Goal: Task Accomplishment & Management: Complete application form

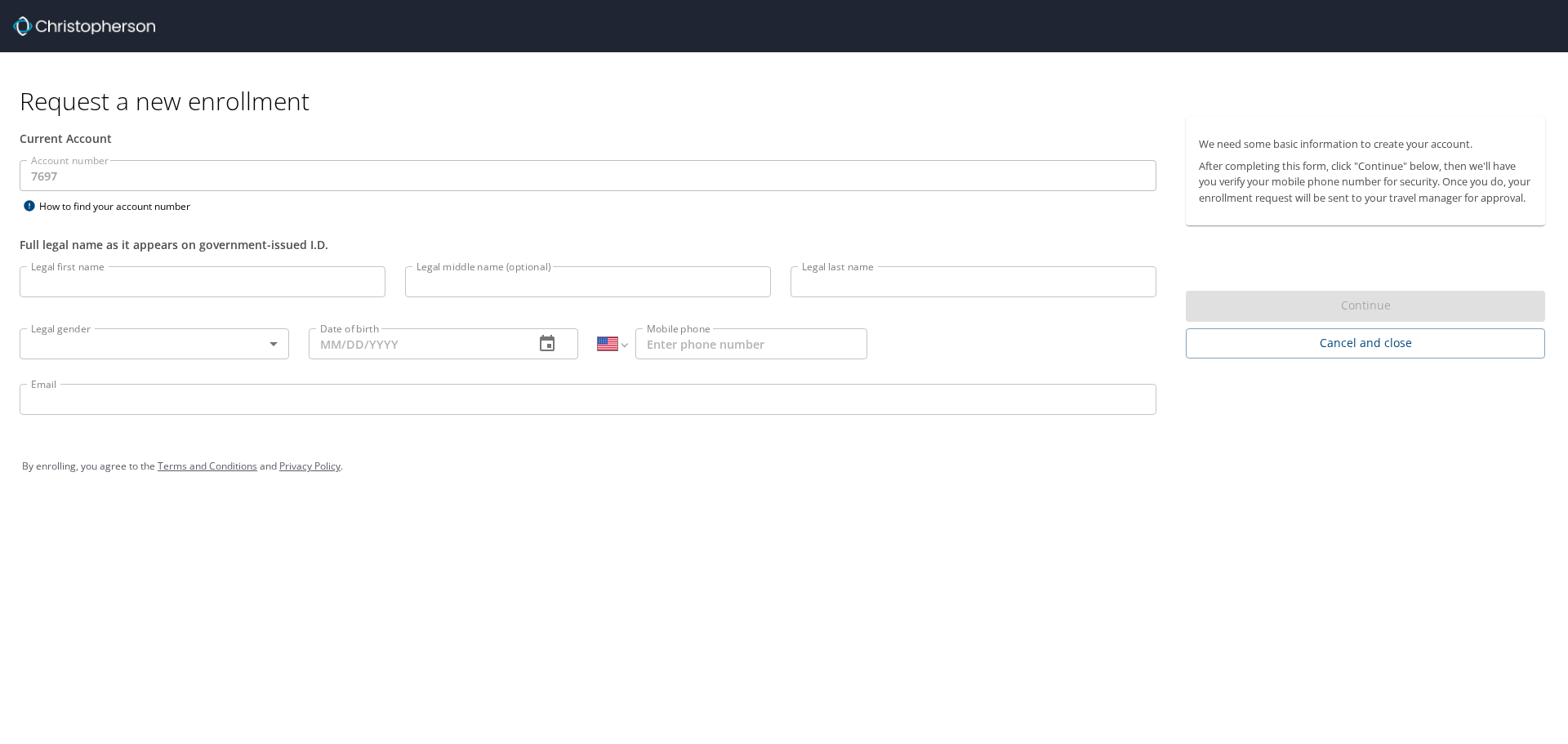
select select "US"
click at [59, 279] on input "Legal first name" at bounding box center [202, 282] width 366 height 31
type input "[PERSON_NAME]"
click at [462, 296] on input "Legal middle name (optional)" at bounding box center [587, 282] width 366 height 31
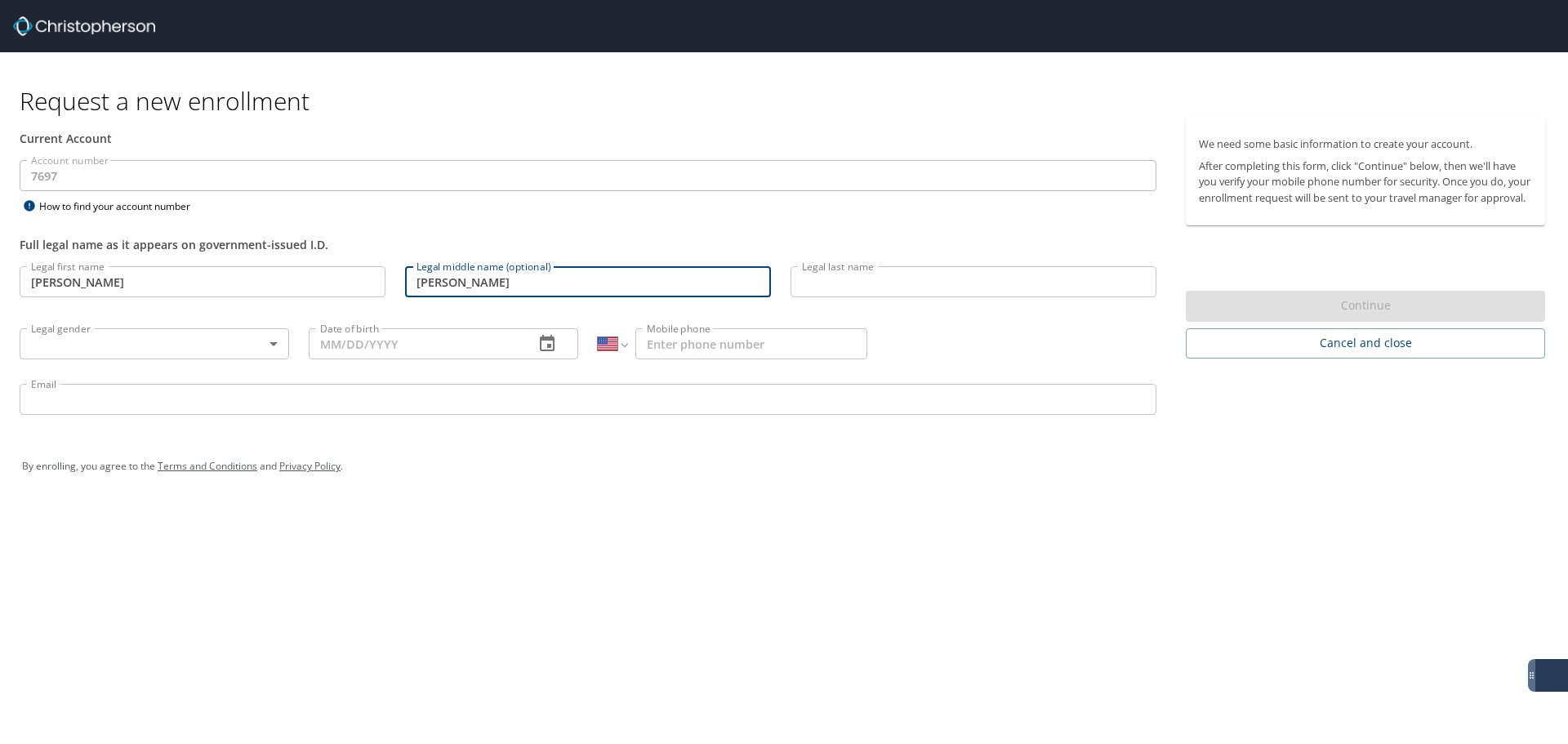
type input "[PERSON_NAME]"
click at [899, 268] on input "Legal last name" at bounding box center [973, 282] width 366 height 31
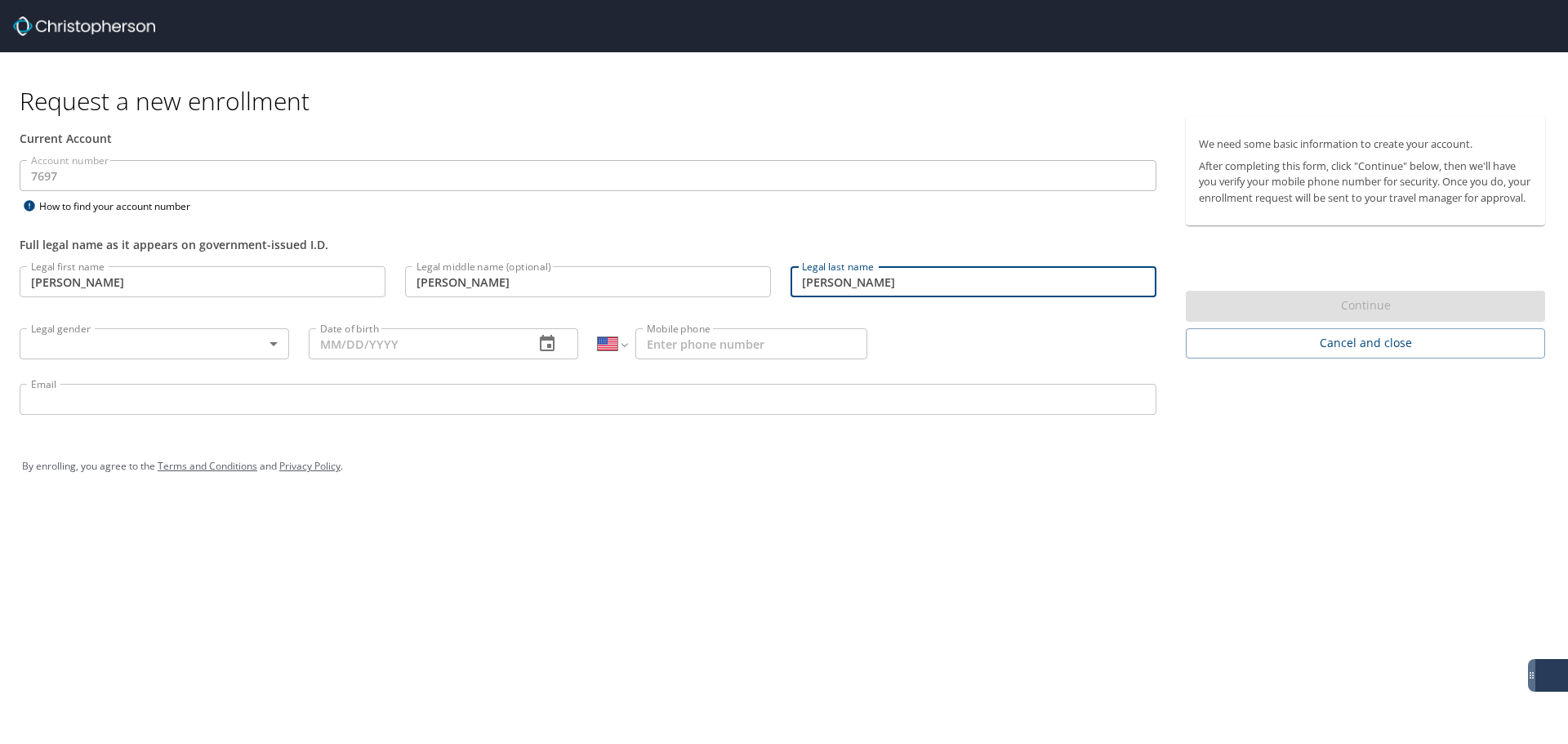
type input "[PERSON_NAME]"
click at [788, 586] on div "Request a new enrollment Current Account Account number 7697 Account number How…" at bounding box center [784, 372] width 1568 height 744
click at [221, 350] on body "Request a new enrollment Current Account Account number 7697 Account number How…" at bounding box center [784, 372] width 1568 height 744
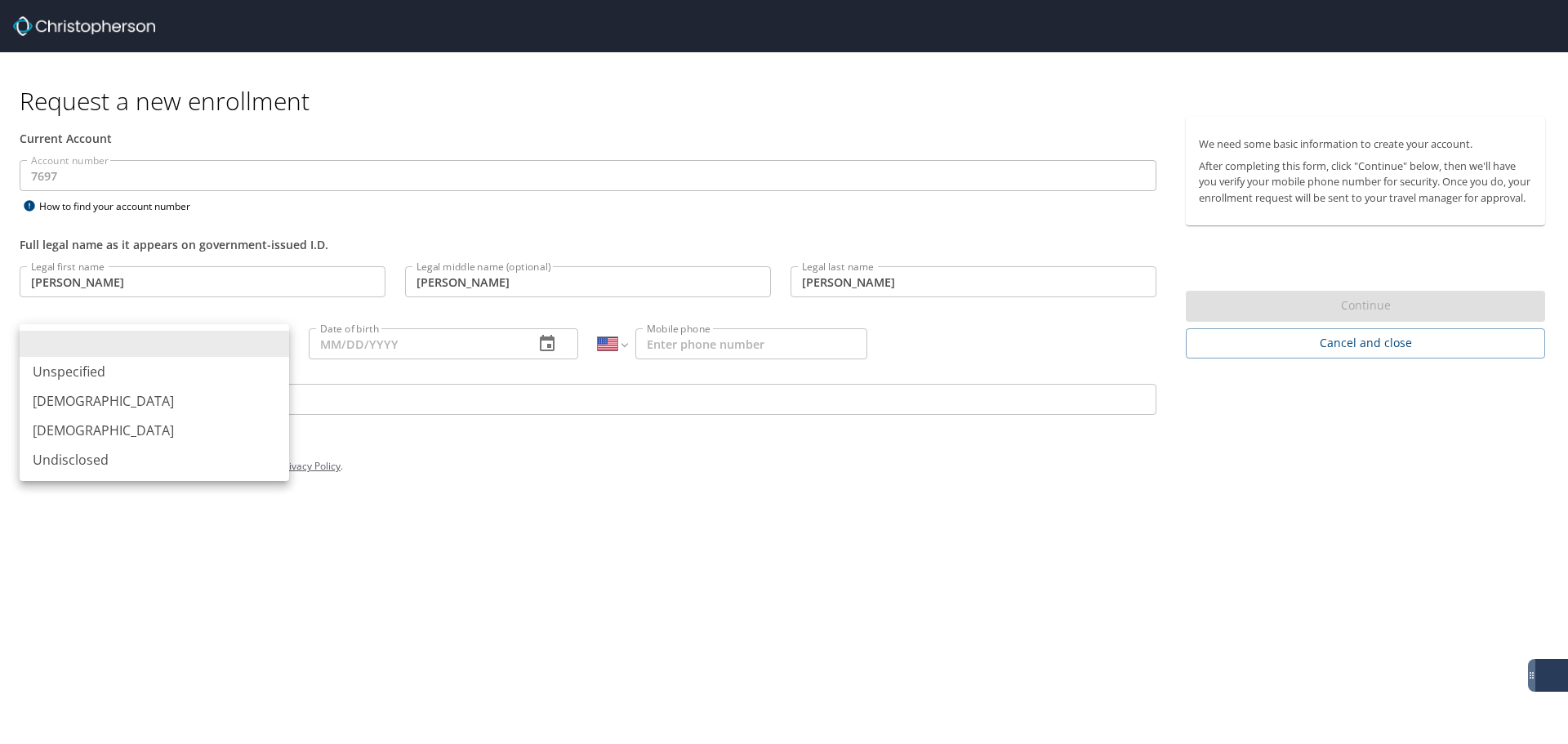
click at [88, 432] on li "[DEMOGRAPHIC_DATA]" at bounding box center [154, 430] width 270 height 30
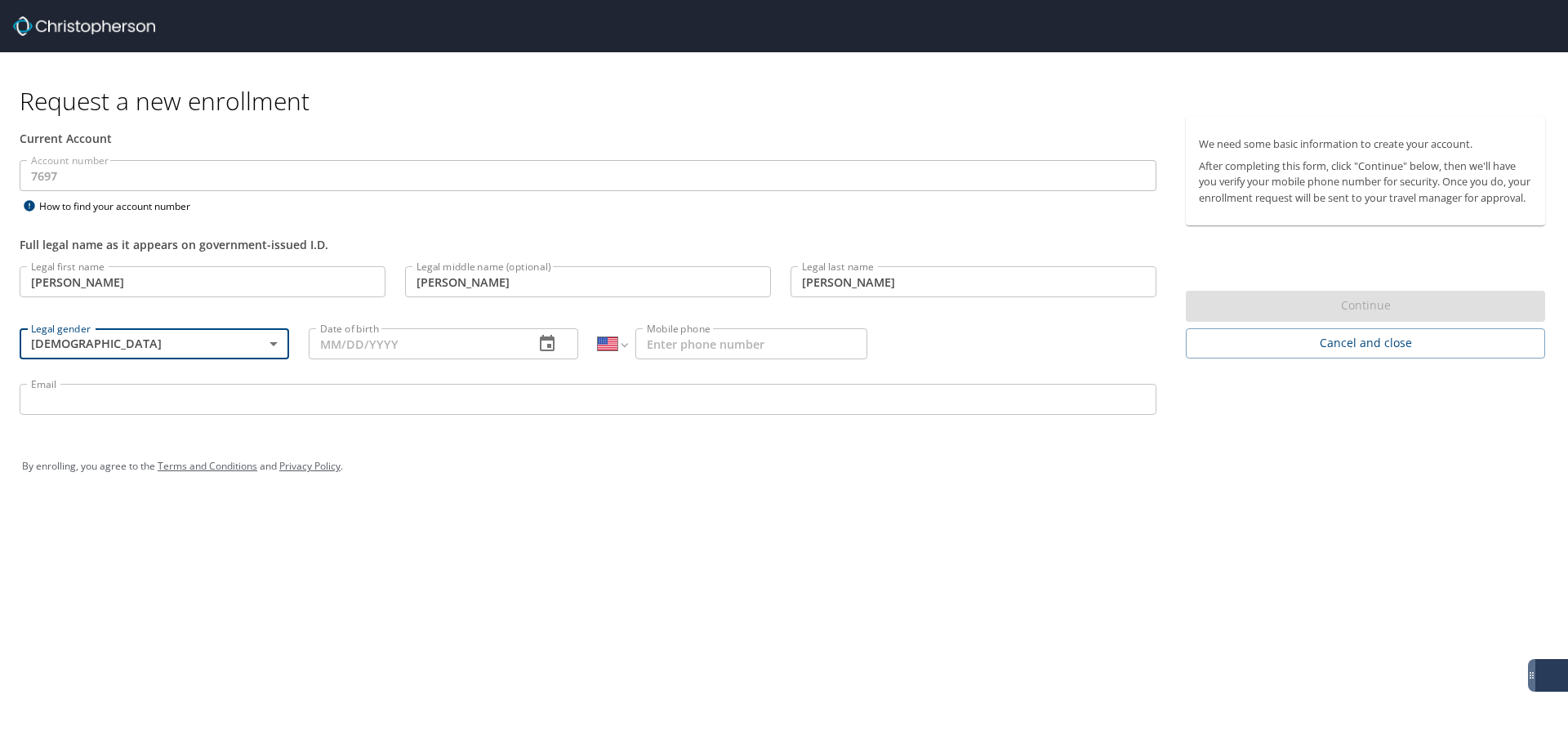
type input "[DEMOGRAPHIC_DATA]"
click at [470, 336] on input "Date of birth" at bounding box center [414, 343] width 212 height 31
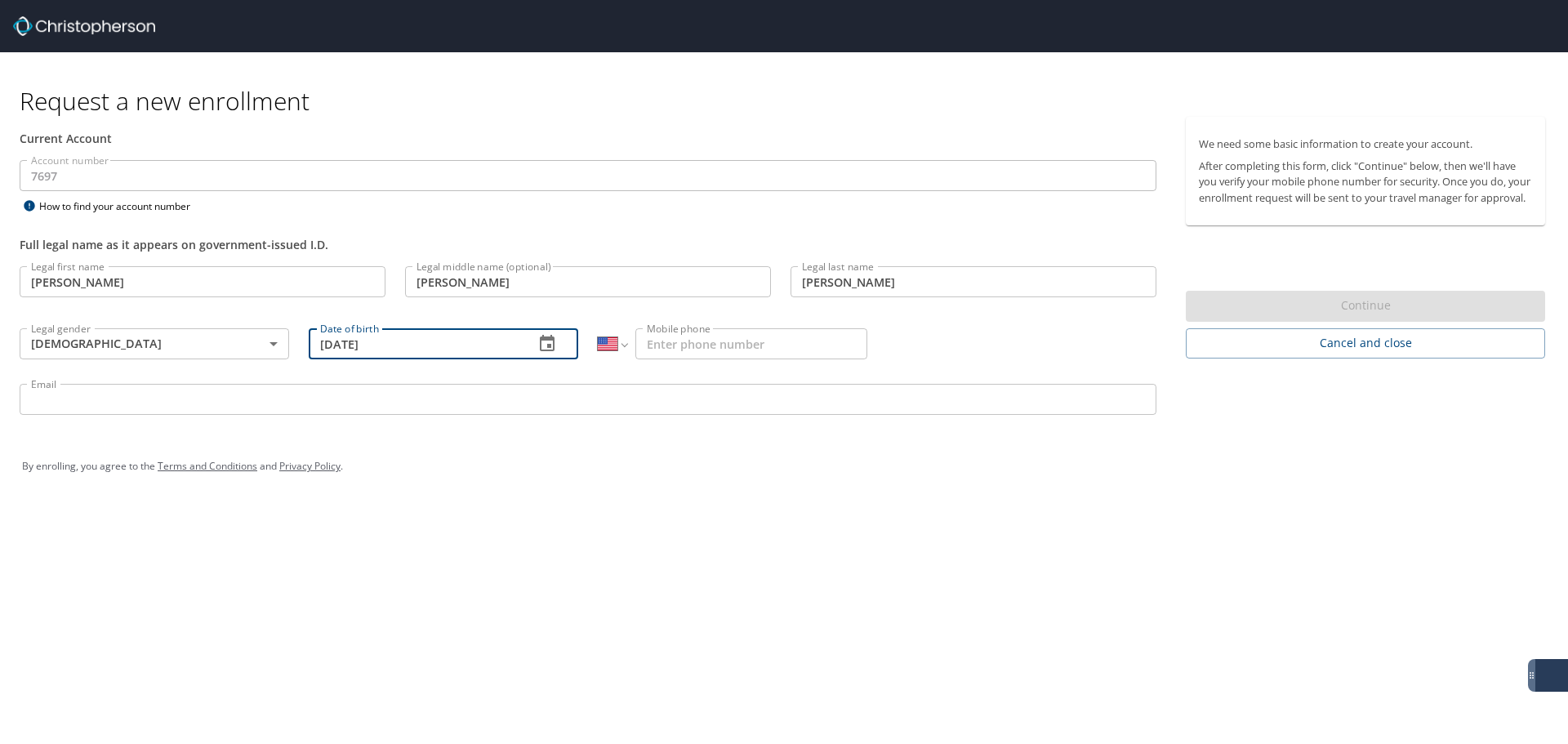
type input "[DATE]"
click at [647, 335] on input "Mobile phone" at bounding box center [751, 343] width 232 height 31
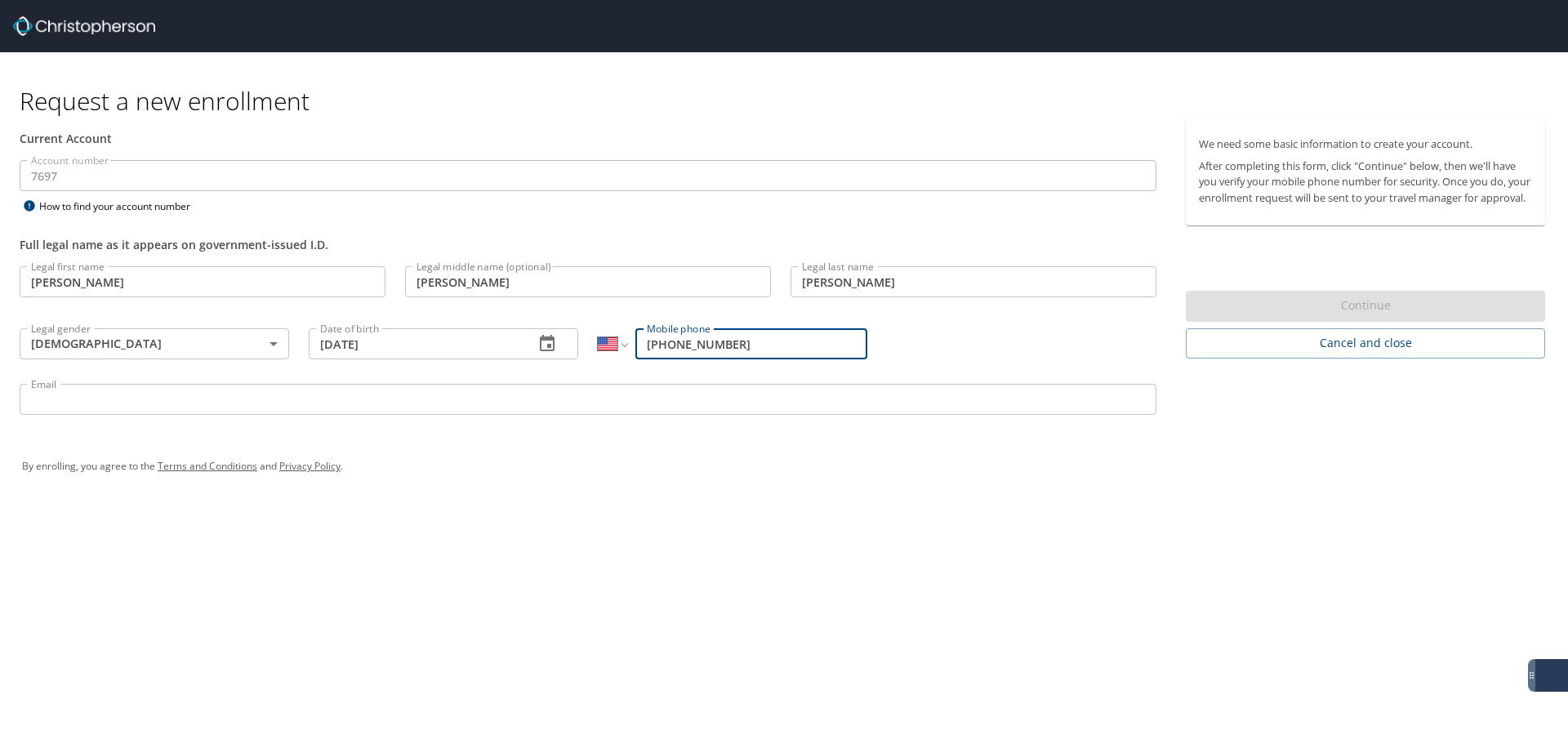
type input "[PHONE_NUMBER]"
drag, startPoint x: 716, startPoint y: 393, endPoint x: 708, endPoint y: 400, distance: 10.6
click at [716, 394] on input "Email" at bounding box center [587, 399] width 1137 height 31
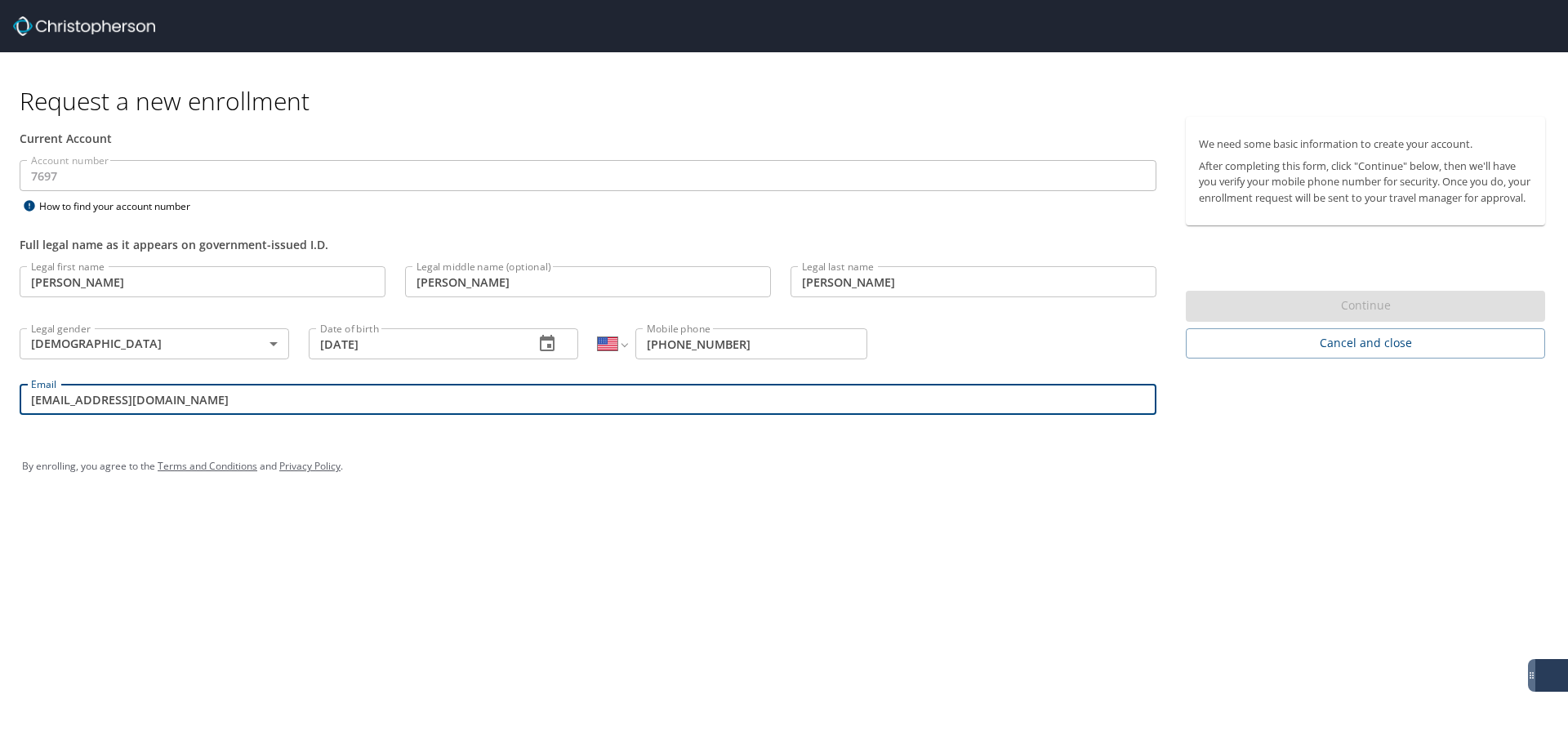
type input "[EMAIL_ADDRESS][DOMAIN_NAME]"
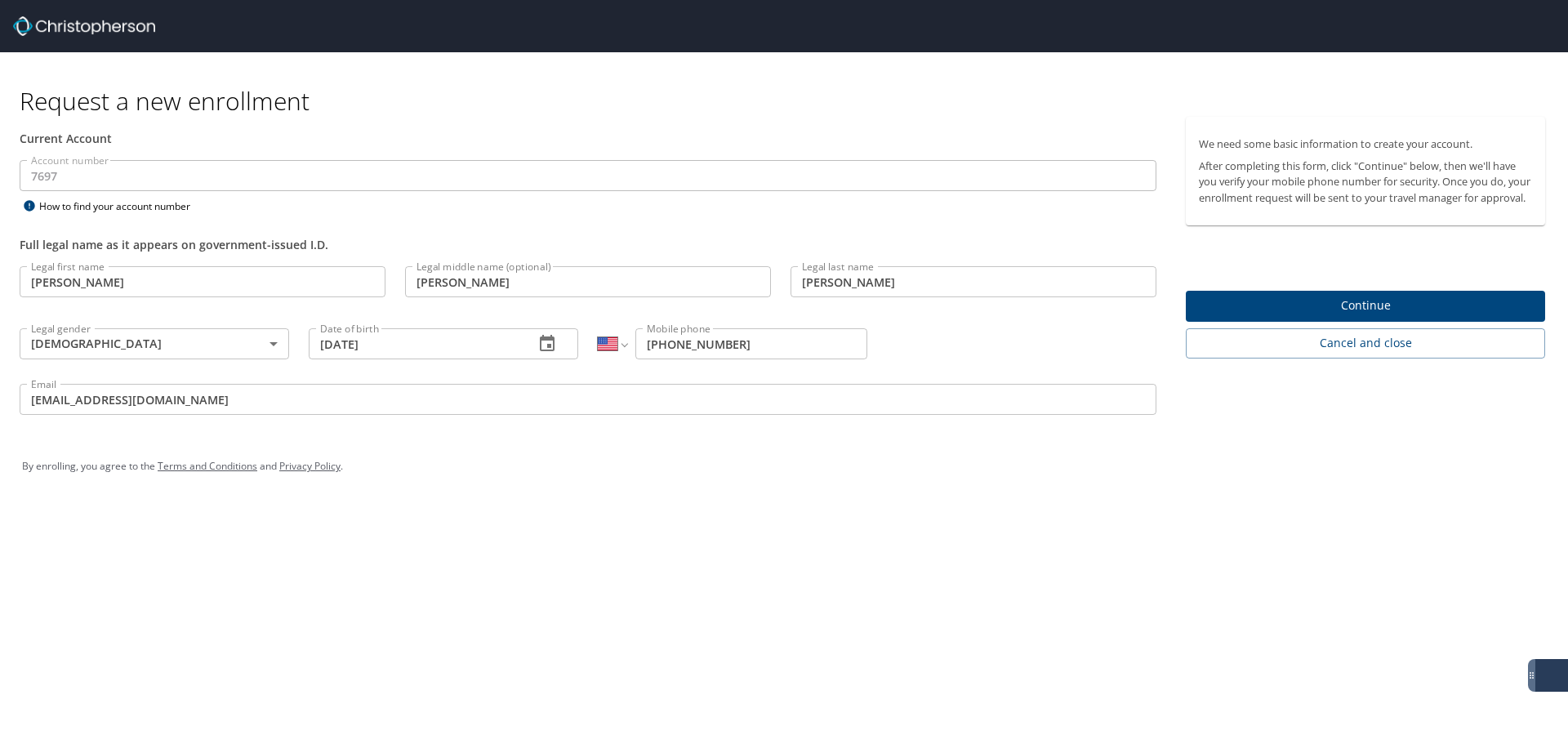
click at [598, 669] on div "Request a new enrollment Current Account Account number 7697 Account number How…" at bounding box center [784, 372] width 1568 height 744
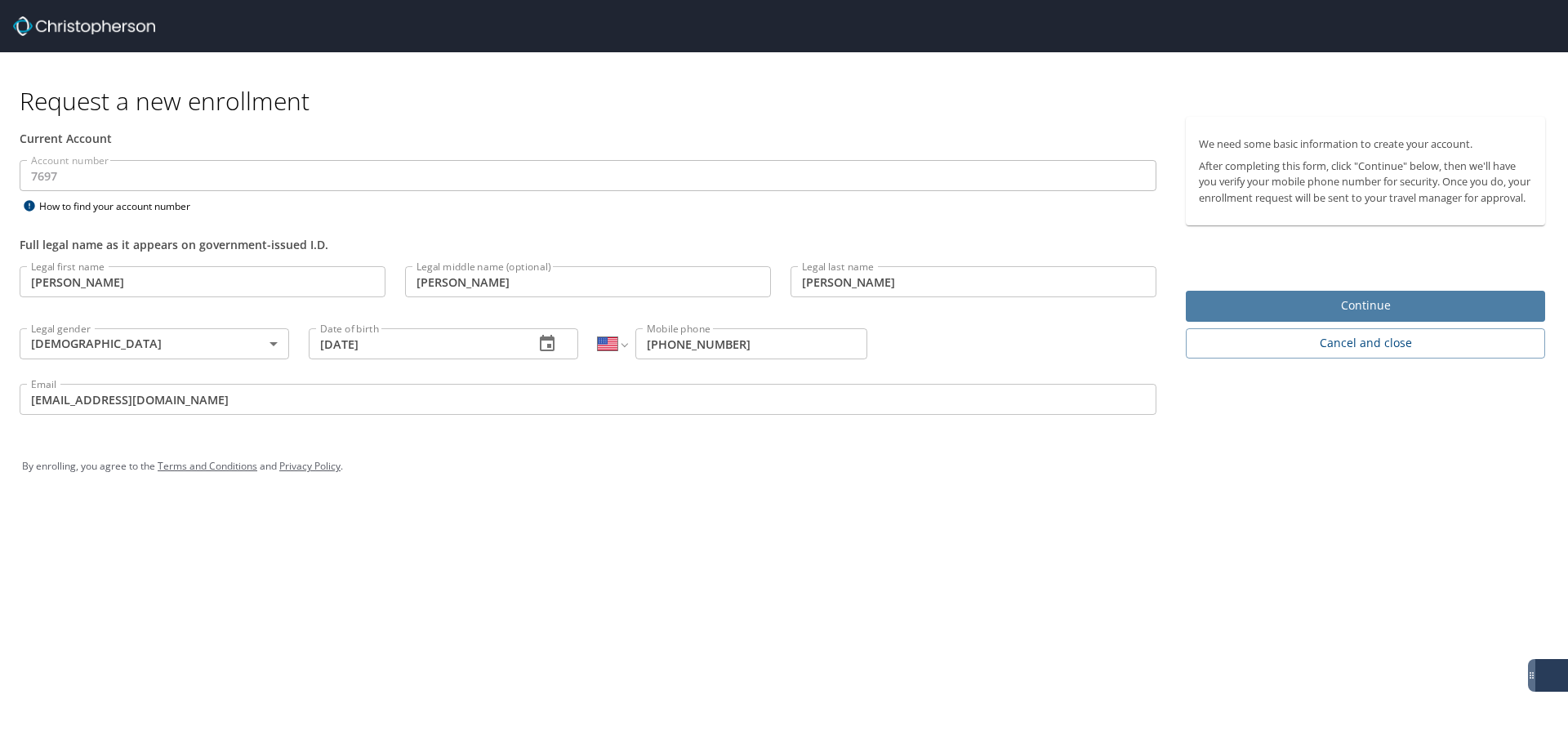
click at [1255, 316] on span "Continue" at bounding box center [1365, 306] width 333 height 20
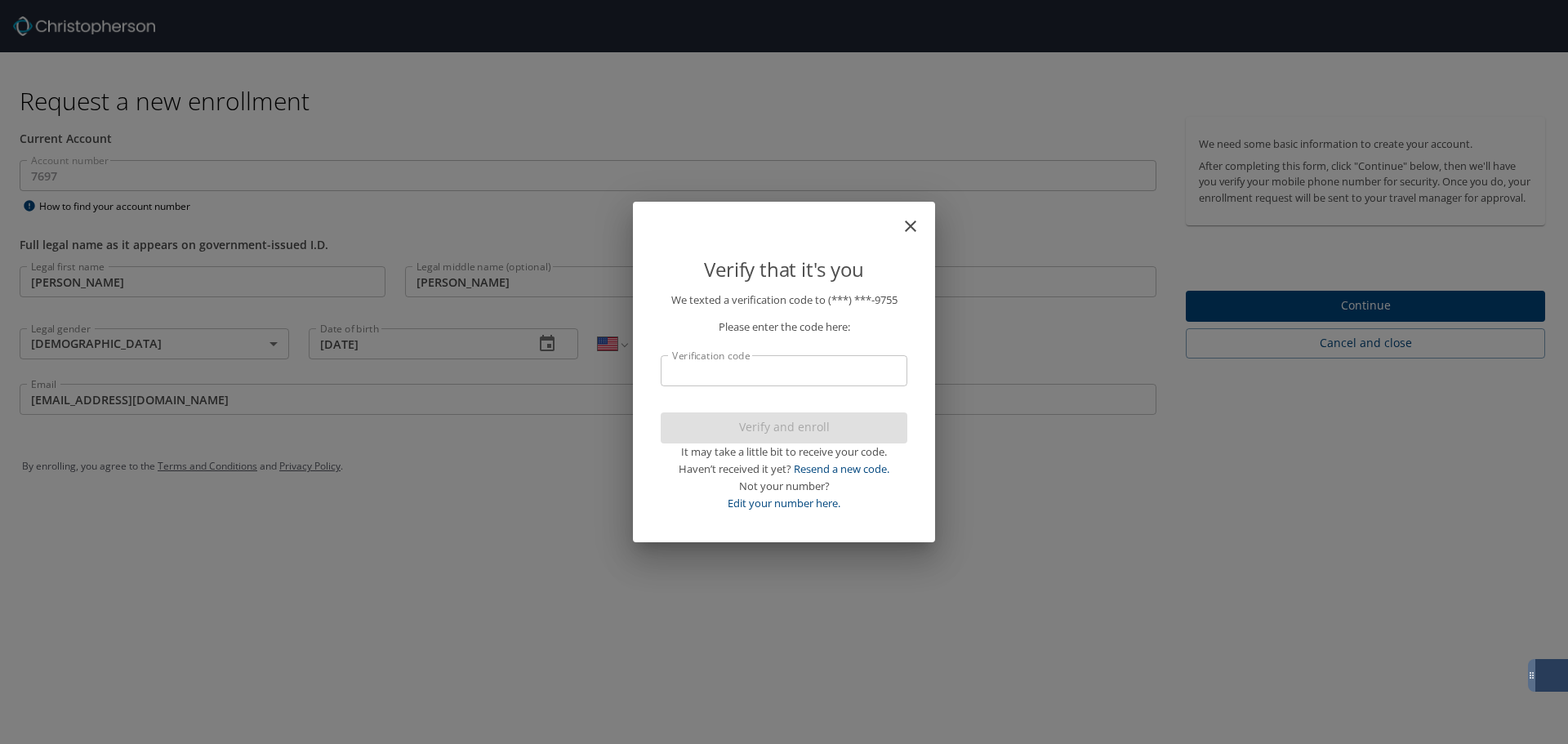
click at [833, 386] on p "We texted a verification code to (***) ***- 9755 Please enter the code here: Ve…" at bounding box center [784, 402] width 247 height 220
click at [834, 385] on input "Verification code" at bounding box center [784, 370] width 247 height 31
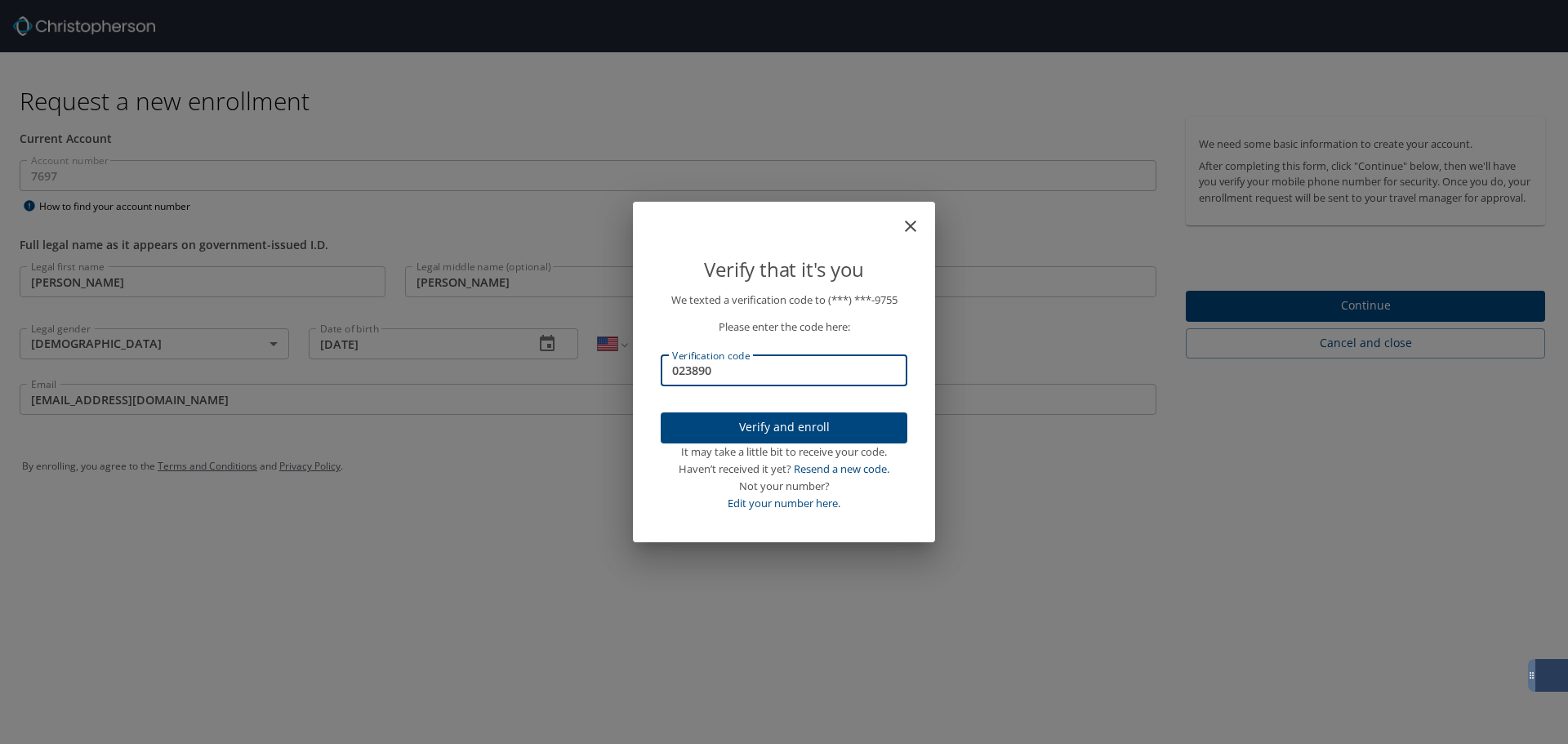
type input "023890"
click at [759, 418] on span "Verify and enroll" at bounding box center [784, 428] width 221 height 20
